Goal: Find specific page/section: Find specific page/section

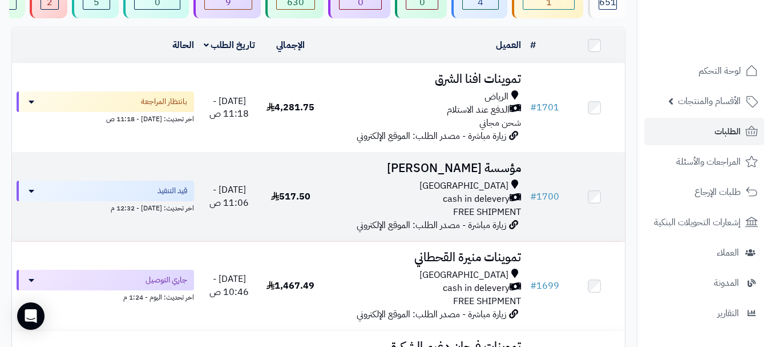
scroll to position [114, 0]
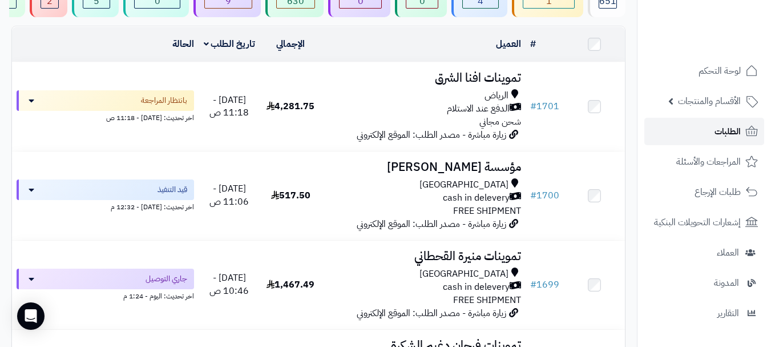
click at [675, 127] on link "الطلبات" at bounding box center [705, 131] width 120 height 27
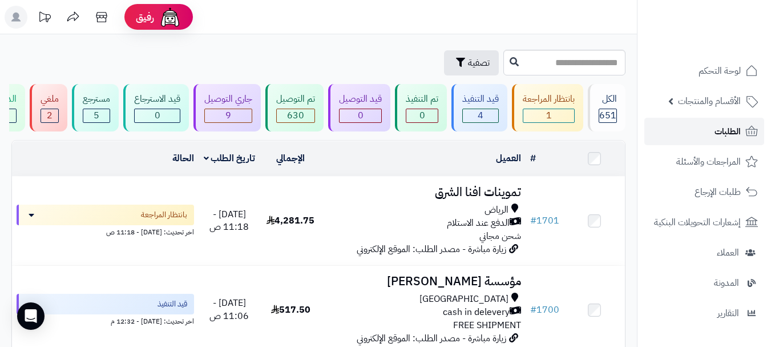
click at [702, 134] on link "الطلبات" at bounding box center [705, 131] width 120 height 27
click at [726, 136] on span "الطلبات" at bounding box center [728, 131] width 26 height 16
